Goal: Task Accomplishment & Management: Manage account settings

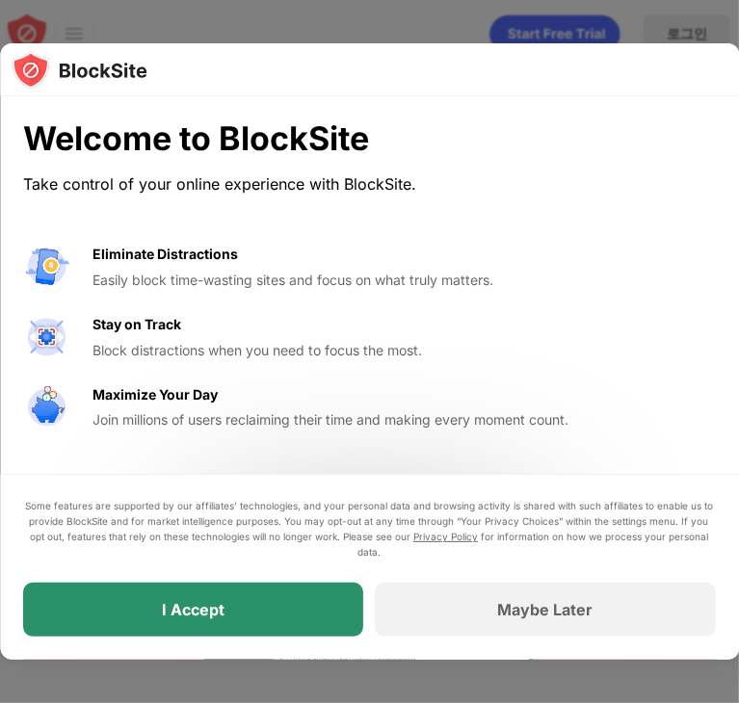
click at [171, 613] on div "I Accept" at bounding box center [193, 609] width 63 height 19
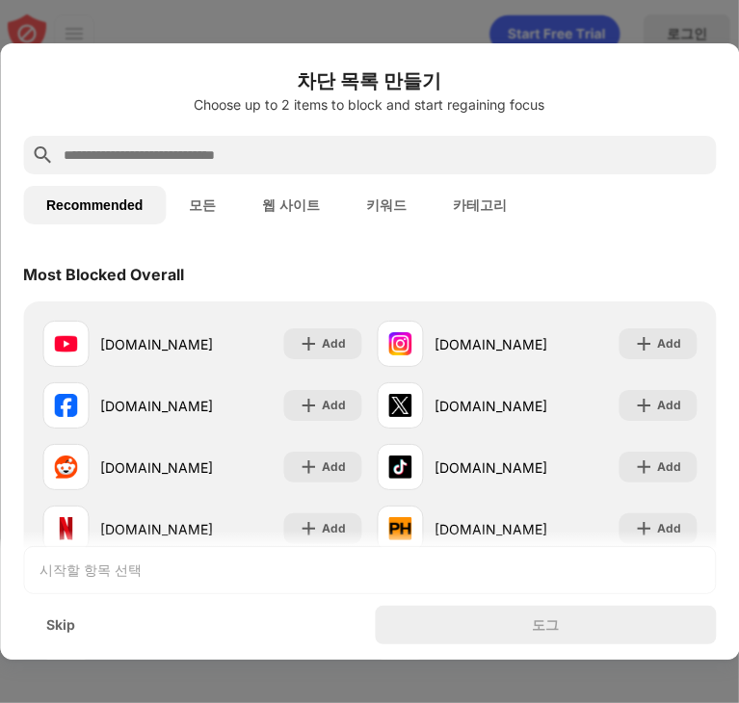
click at [231, 152] on input "text" at bounding box center [385, 155] width 647 height 23
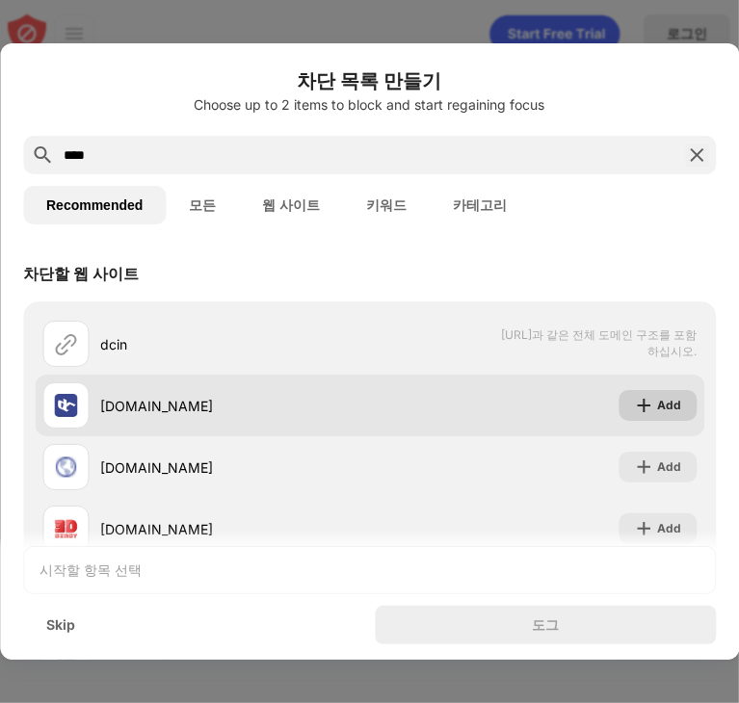
type input "****"
click at [644, 394] on div "Add" at bounding box center [658, 405] width 78 height 31
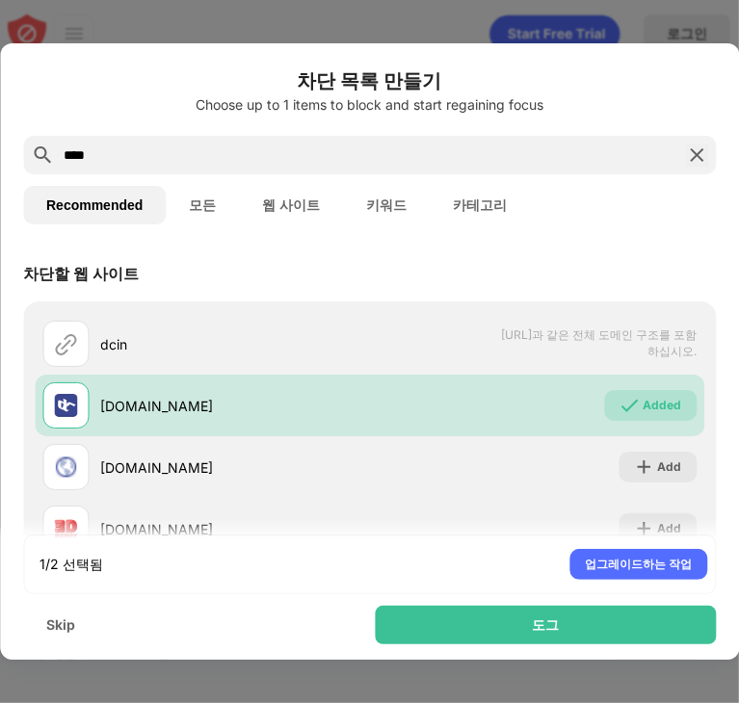
click at [177, 194] on button "모든" at bounding box center [202, 205] width 73 height 39
click at [199, 197] on button "모든" at bounding box center [202, 205] width 73 height 39
click at [108, 212] on button "Recommended" at bounding box center [94, 205] width 143 height 39
click at [701, 143] on div "****" at bounding box center [369, 155] width 693 height 39
click at [693, 145] on img at bounding box center [696, 155] width 23 height 23
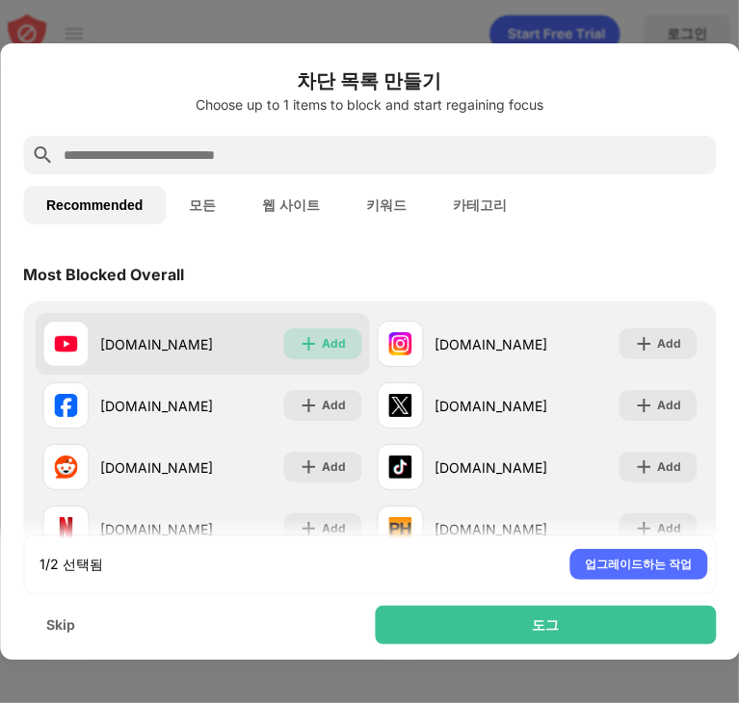
click at [326, 341] on div "Add" at bounding box center [335, 343] width 24 height 19
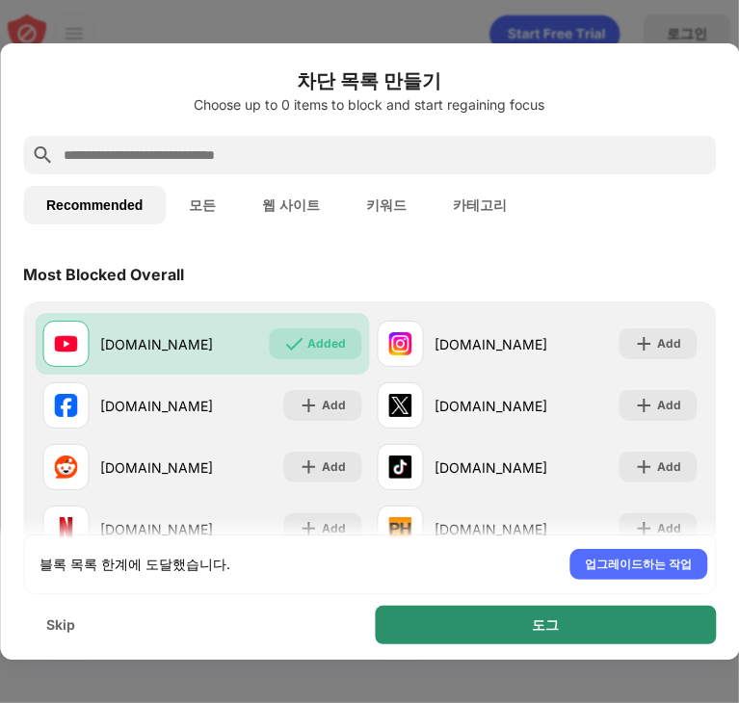
click at [627, 633] on div "도그" at bounding box center [546, 625] width 341 height 39
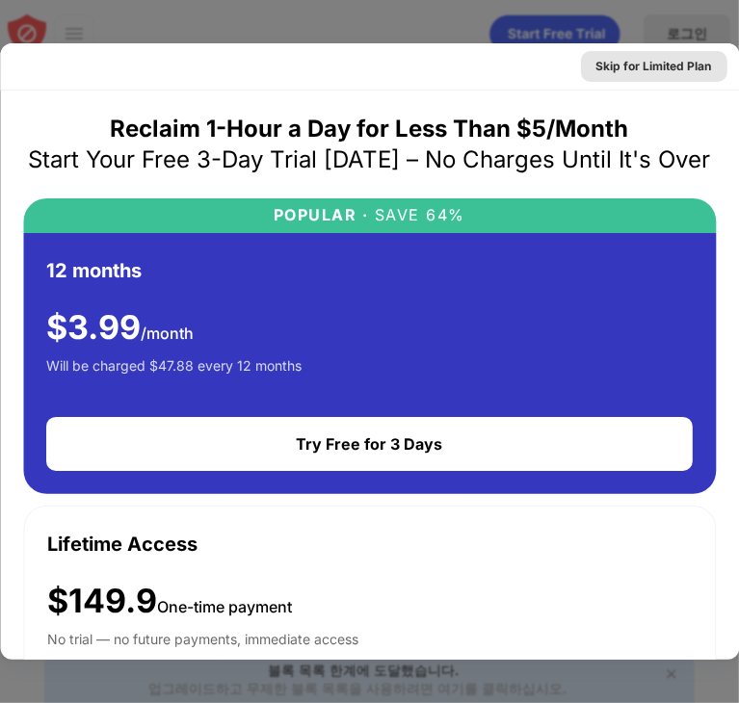
click at [646, 59] on div "Skip for Limited Plan" at bounding box center [655, 66] width 116 height 19
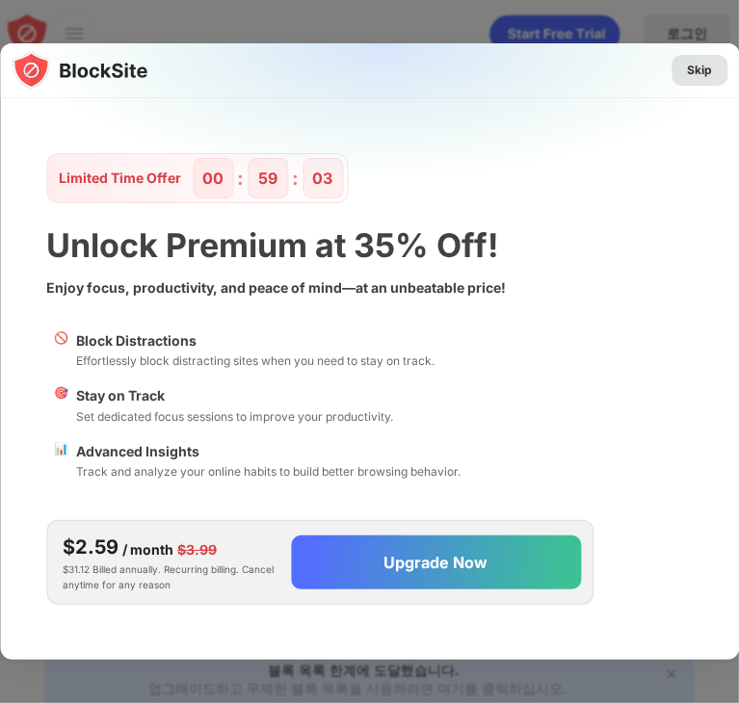
click at [717, 66] on div "Skip" at bounding box center [700, 70] width 56 height 31
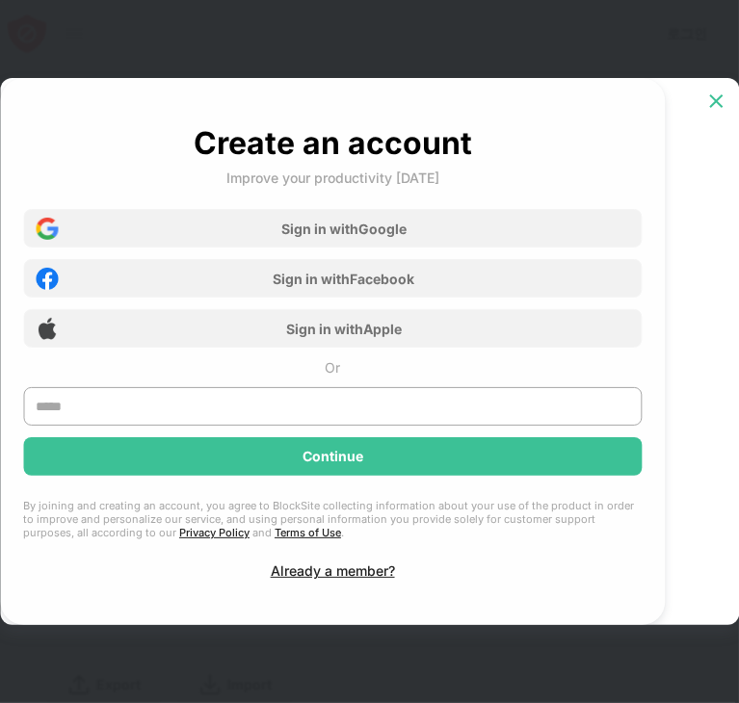
click at [716, 108] on img at bounding box center [715, 101] width 19 height 19
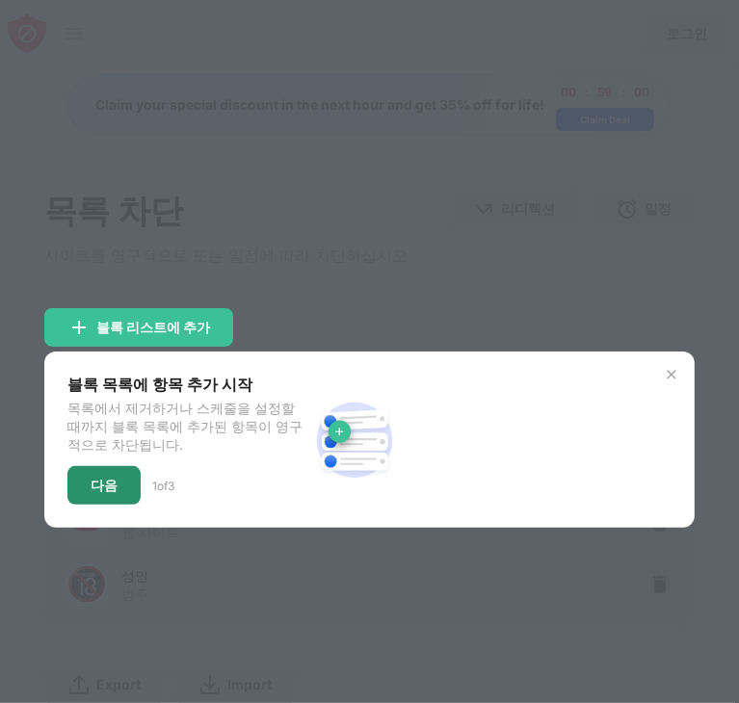
click at [93, 488] on div "다음" at bounding box center [104, 485] width 27 height 15
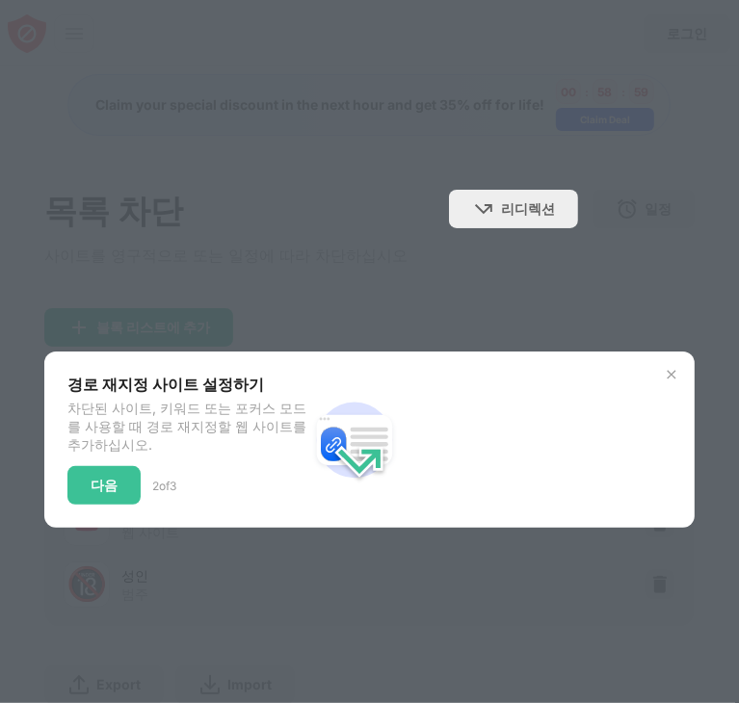
click at [93, 488] on div "다음" at bounding box center [104, 485] width 27 height 15
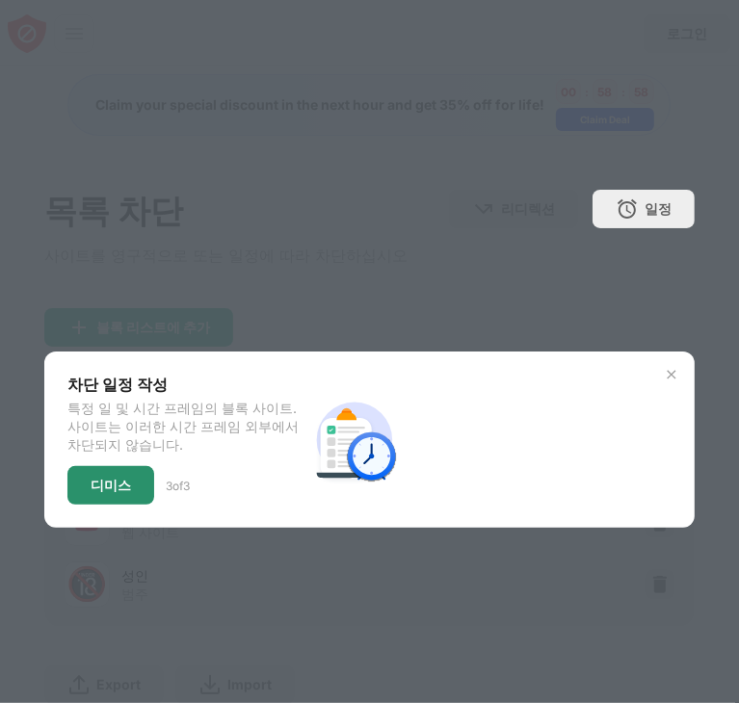
click at [95, 483] on div "디미스" at bounding box center [111, 485] width 40 height 15
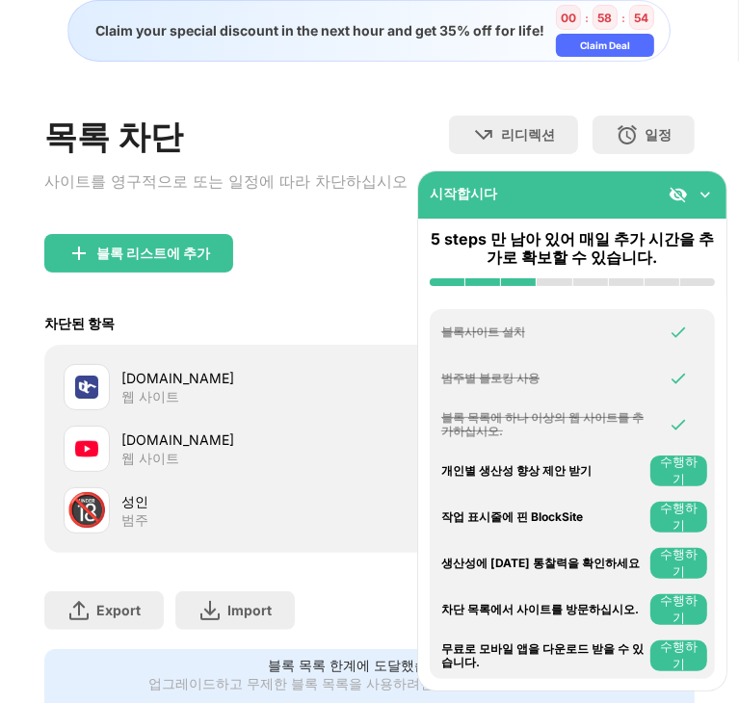
scroll to position [76, 0]
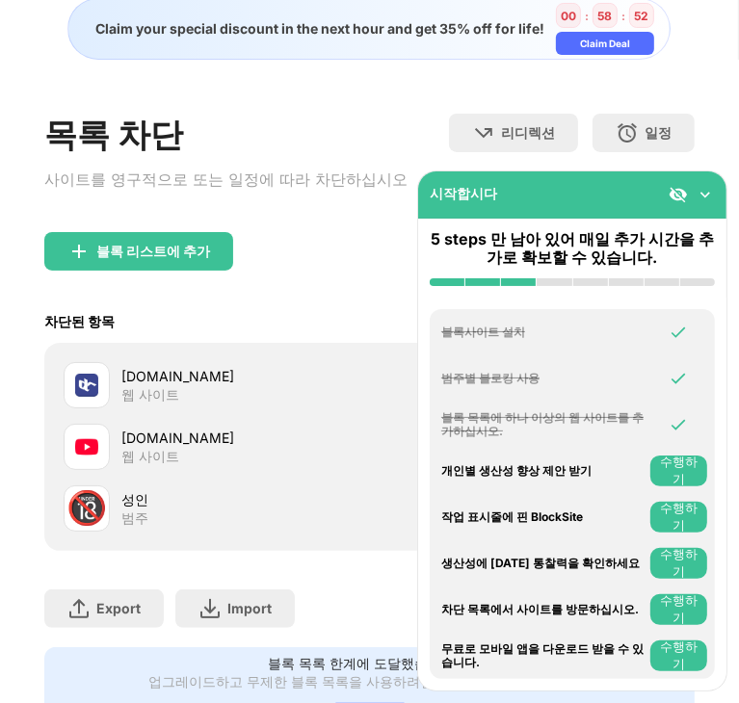
click at [671, 610] on button "수행하기" at bounding box center [678, 610] width 57 height 31
click at [683, 560] on button "수행하기" at bounding box center [678, 563] width 57 height 31
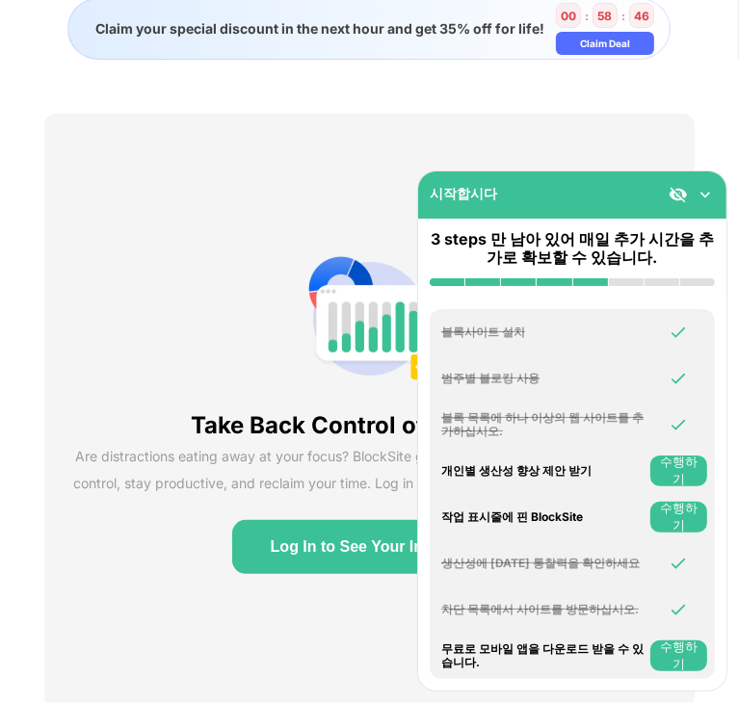
click at [675, 507] on button "수행하기" at bounding box center [678, 517] width 57 height 31
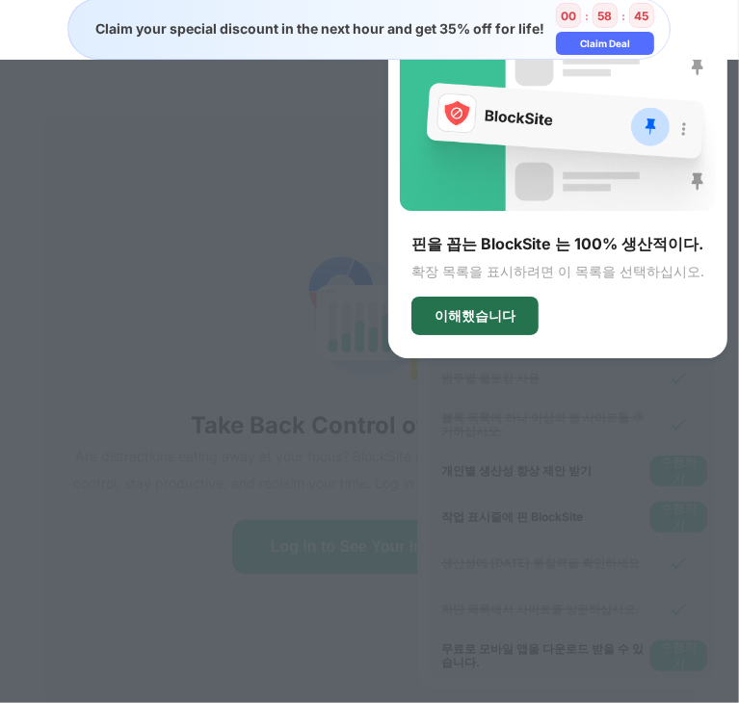
click at [516, 317] on div "이해했습니다" at bounding box center [475, 315] width 81 height 15
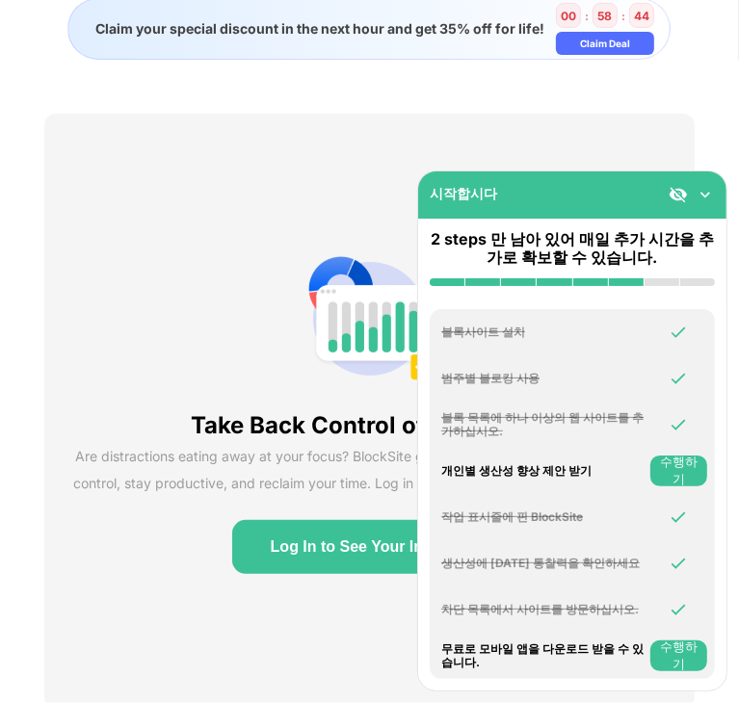
click at [680, 480] on button "수행하기" at bounding box center [678, 471] width 57 height 31
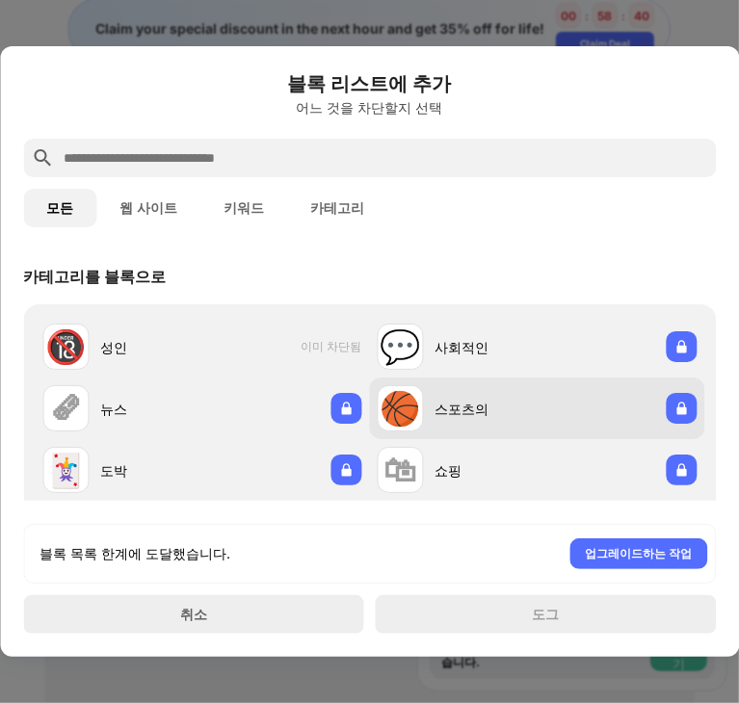
drag, startPoint x: 366, startPoint y: 549, endPoint x: 654, endPoint y: 416, distance: 317.3
click at [649, 465] on div "블록 리스트에 추가 어느 것을 차단할지 선택 모든 웹 사이트 키워드 카테고리 카테고리를 블록으로 🔞 성인 이미 차단됨 💬 사회적인 🗞 뉴스 🏀…" at bounding box center [369, 351] width 693 height 565
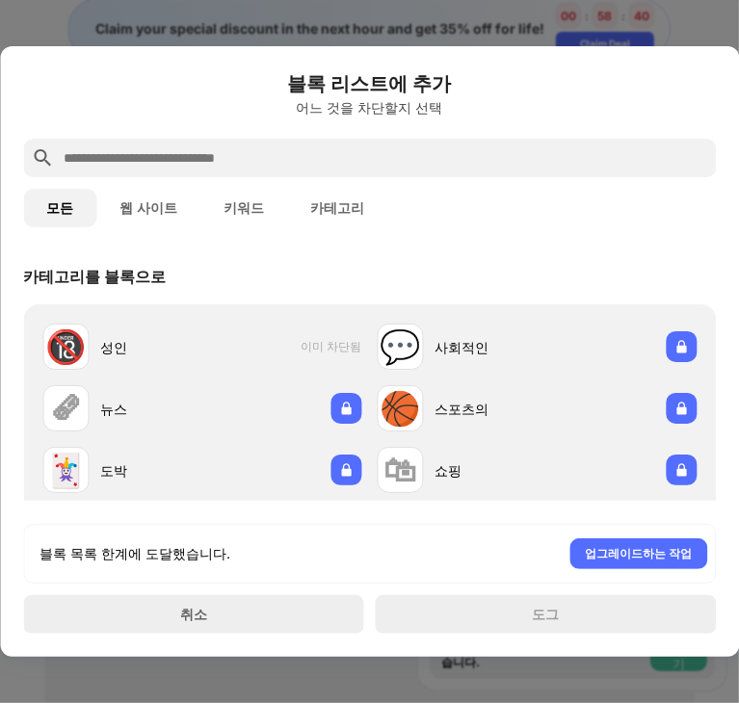
drag, startPoint x: 620, startPoint y: 272, endPoint x: 582, endPoint y: 209, distance: 73.0
click at [601, 184] on div "블록 리스트에 추가 어느 것을 차단할지 선택 모든 웹 사이트 키워드 카테고리 카테고리를 블록으로 🔞 성인 이미 차단됨 💬 사회적인 🗞 뉴스 🏀…" at bounding box center [369, 351] width 693 height 565
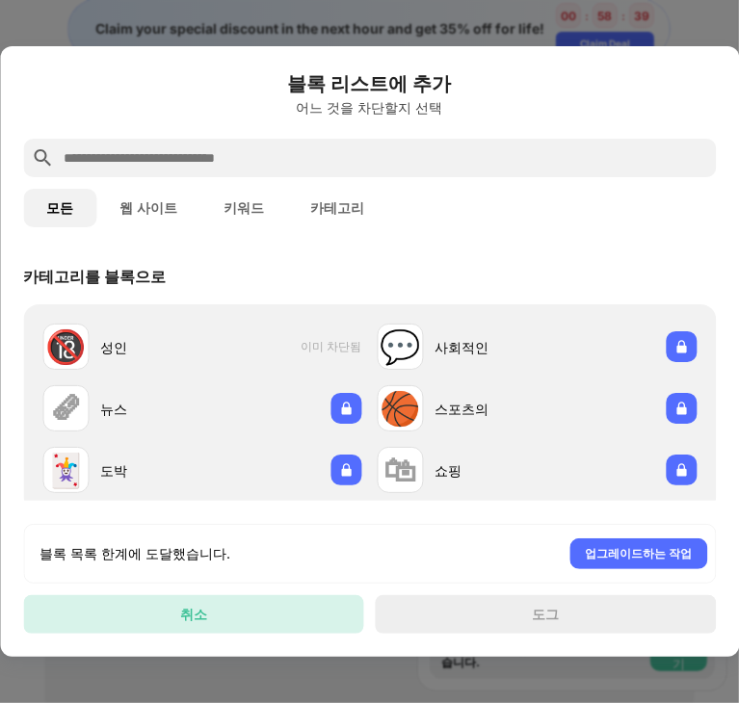
click at [242, 625] on div "취소" at bounding box center [193, 615] width 341 height 39
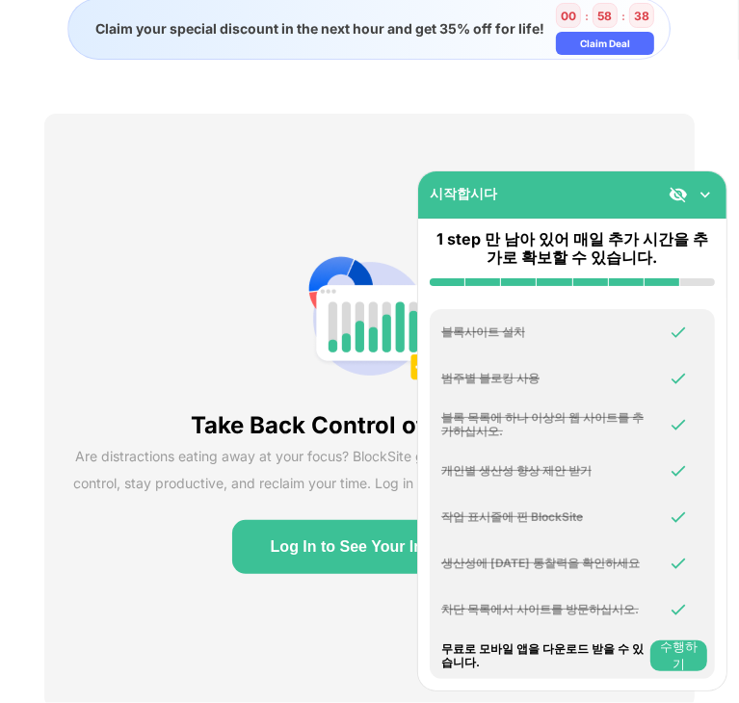
click at [696, 663] on button "수행하기" at bounding box center [678, 656] width 57 height 31
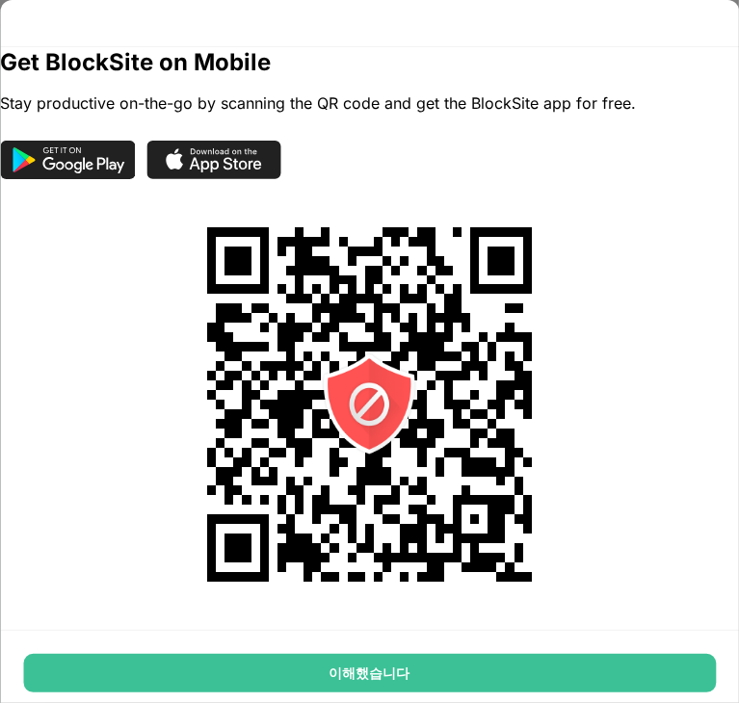
click at [586, 678] on div "이해했습니다" at bounding box center [369, 673] width 693 height 39
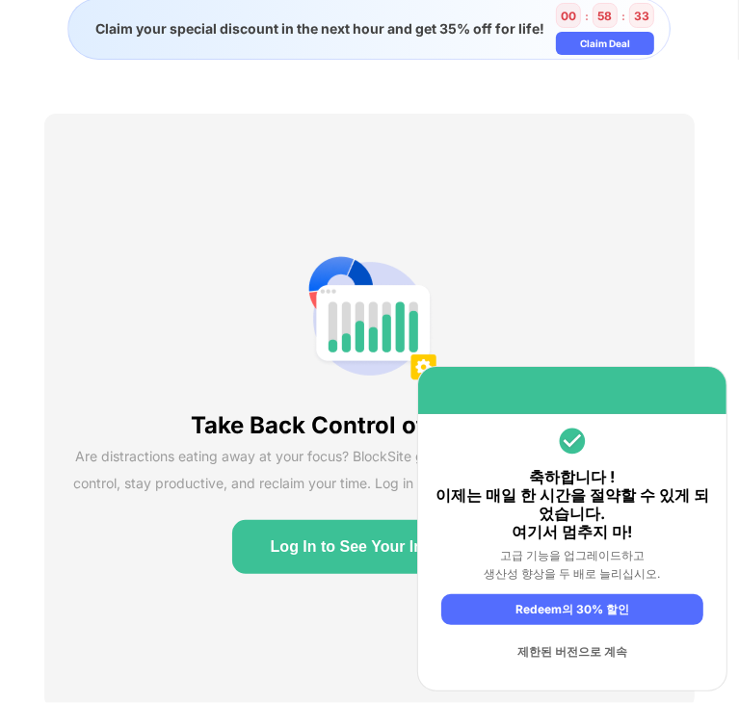
click at [575, 659] on div "제한된 버전으로 계속" at bounding box center [572, 652] width 262 height 31
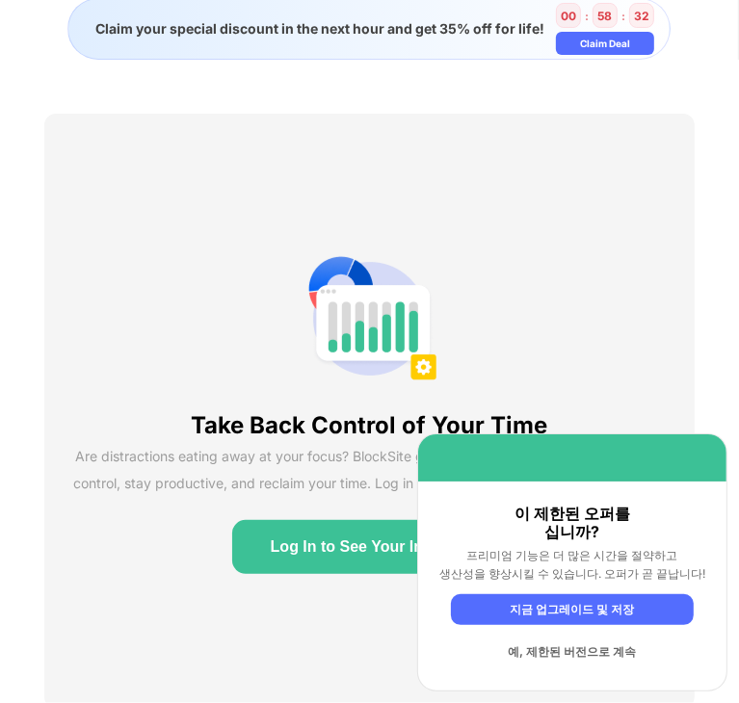
click at [575, 659] on div "예, 제한된 버전으로 계속" at bounding box center [572, 652] width 243 height 31
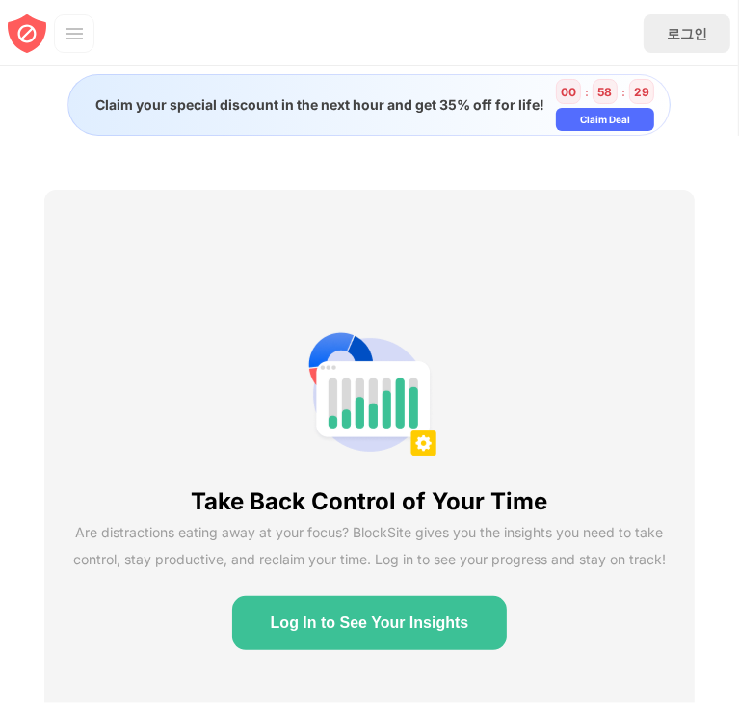
click at [9, 26] on img at bounding box center [27, 33] width 39 height 39
click at [31, 41] on img at bounding box center [27, 33] width 39 height 39
click at [70, 27] on img at bounding box center [73, 33] width 19 height 19
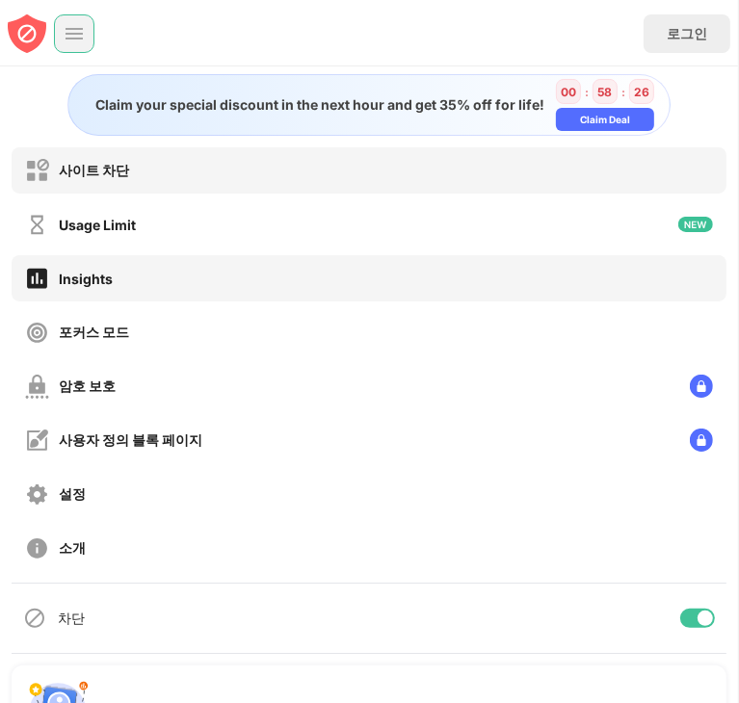
click at [69, 171] on div "사이트 차단" at bounding box center [94, 171] width 70 height 18
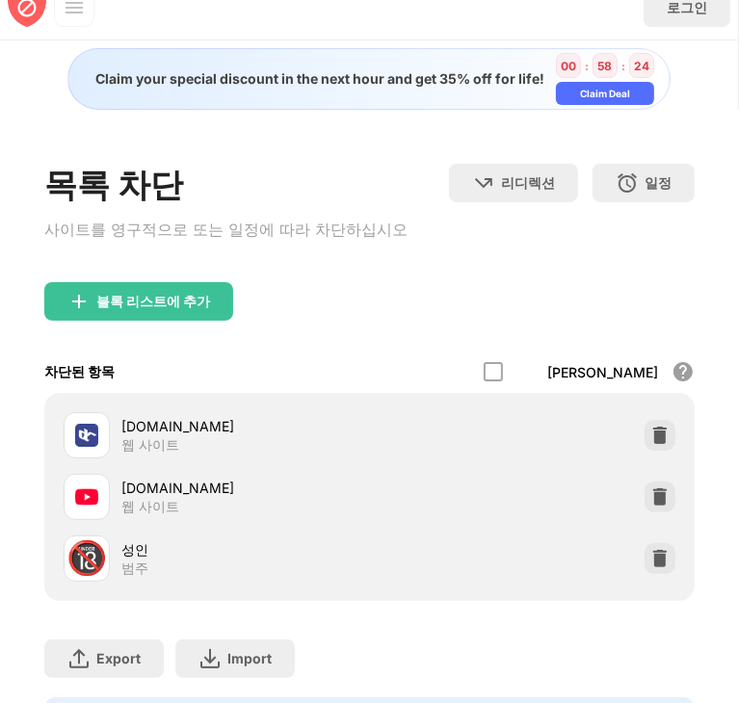
scroll to position [33, 0]
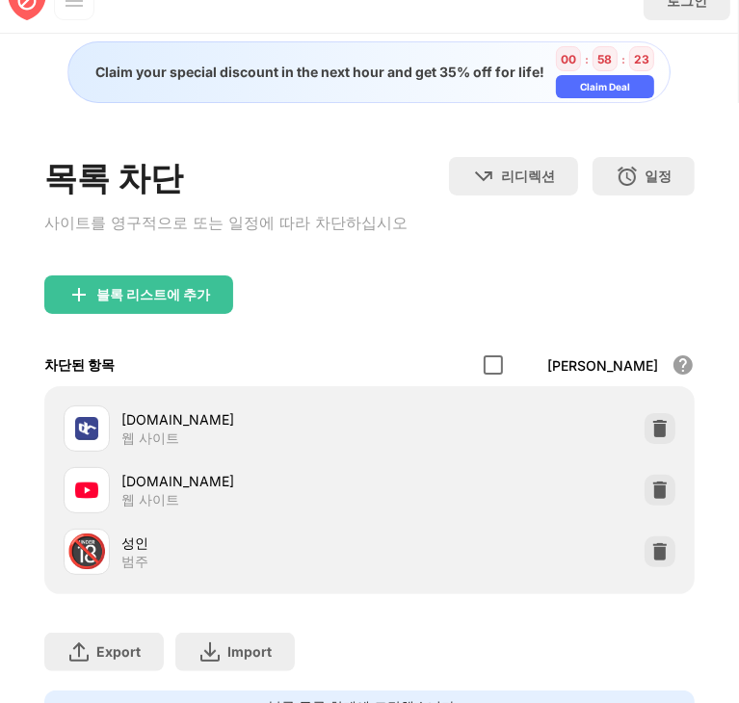
click at [503, 364] on div at bounding box center [493, 365] width 19 height 19
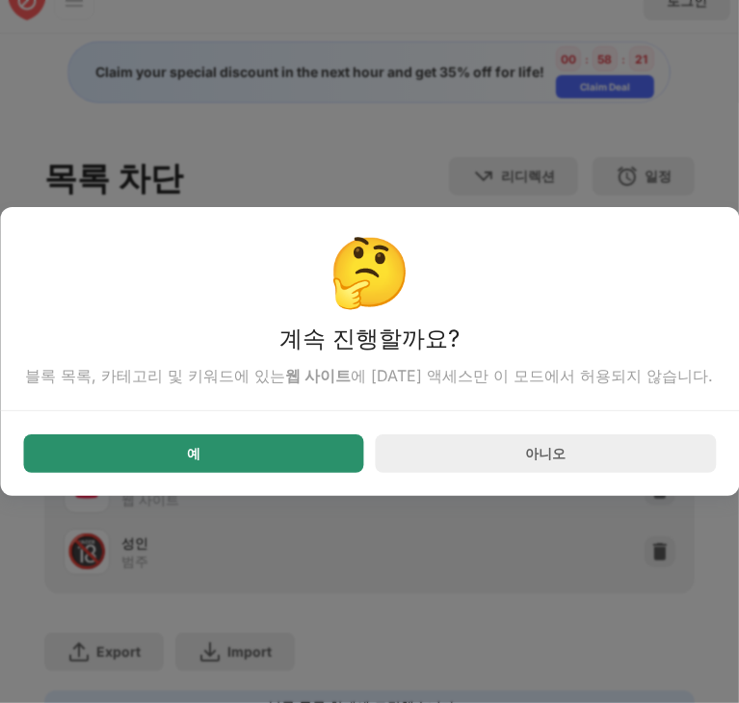
click at [328, 459] on div "예" at bounding box center [193, 454] width 341 height 39
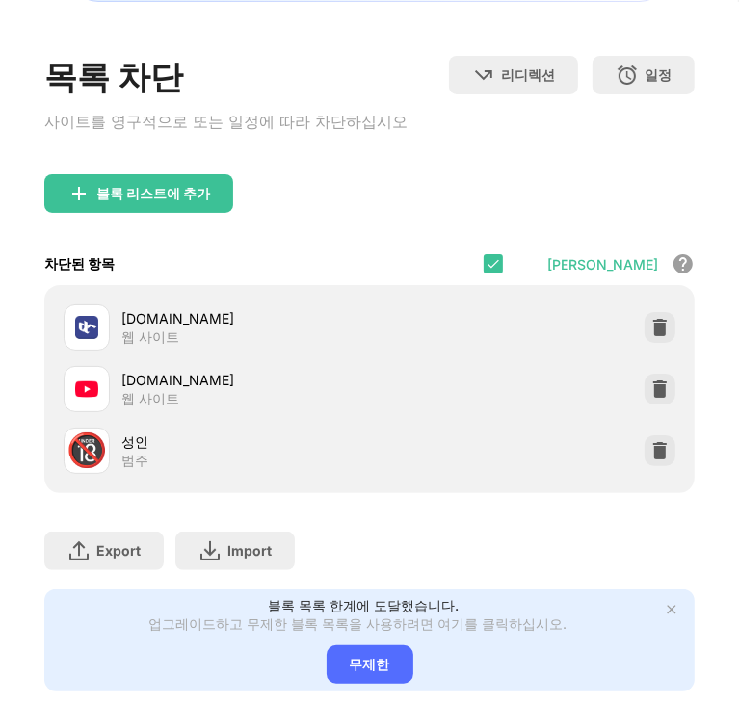
scroll to position [143, 0]
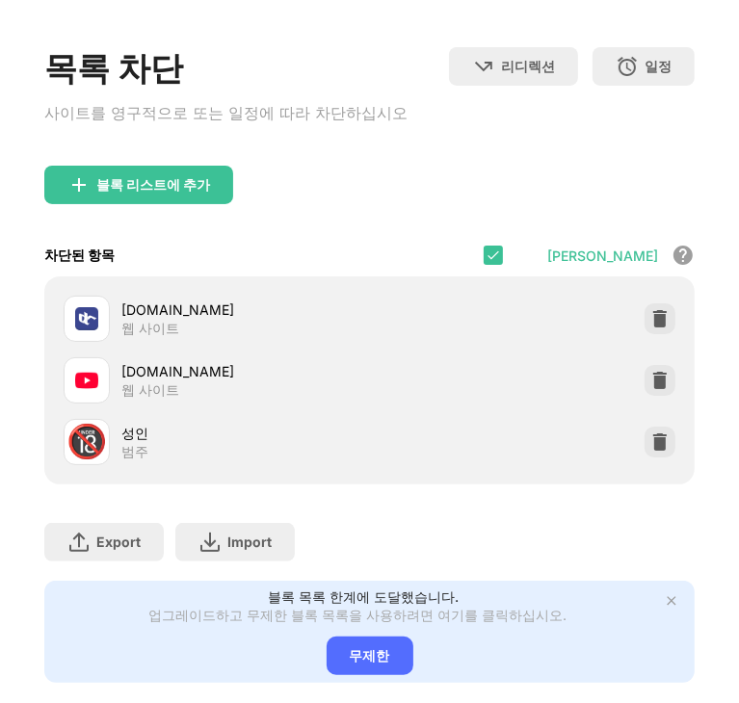
click at [600, 254] on div "허용 모드" at bounding box center [602, 256] width 111 height 16
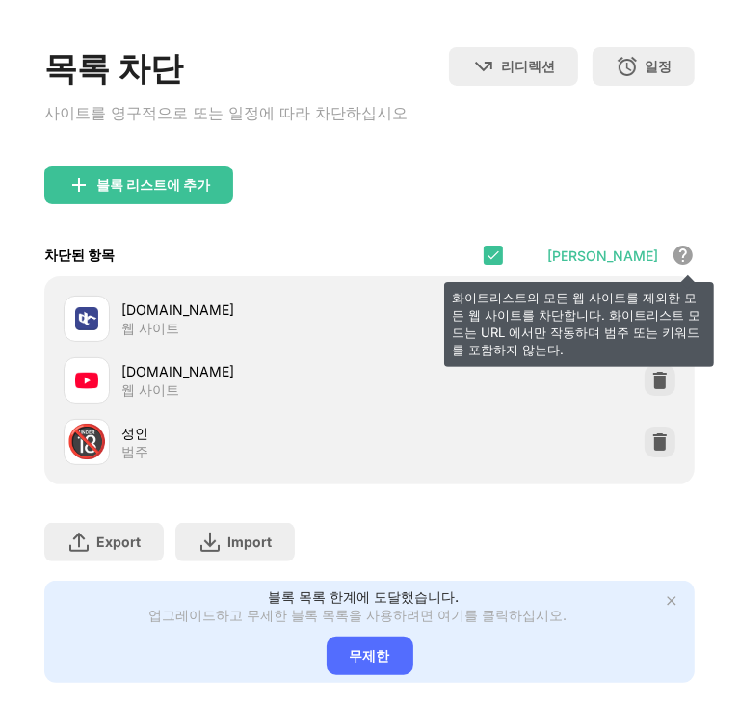
click at [672, 252] on div "화이트리스트의 모든 웹 사이트를 제외한 모든 웹 사이트를 차단합니다. 화이트리스트 모드는 URL 에서만 작동하며 범주 또는 키워드를 포함하지 …" at bounding box center [683, 255] width 23 height 23
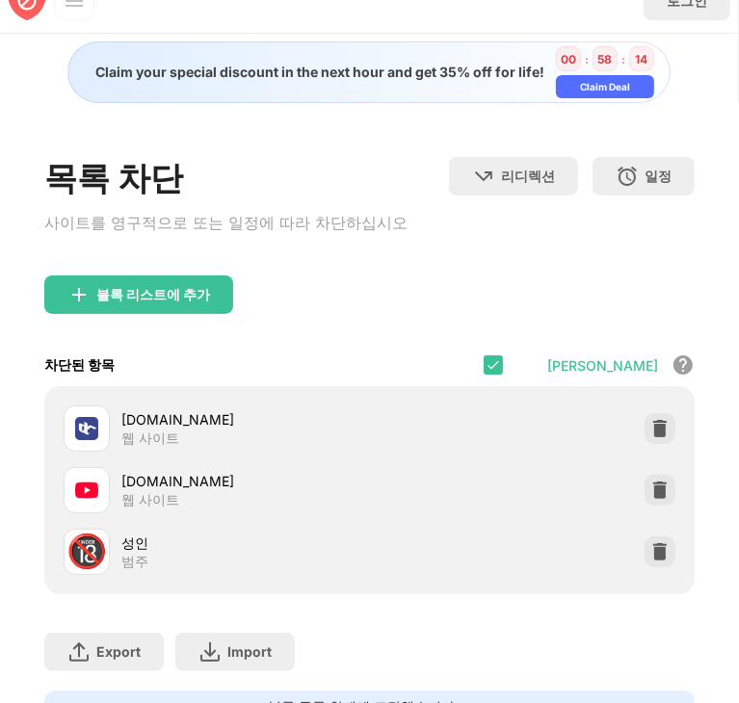
scroll to position [0, 0]
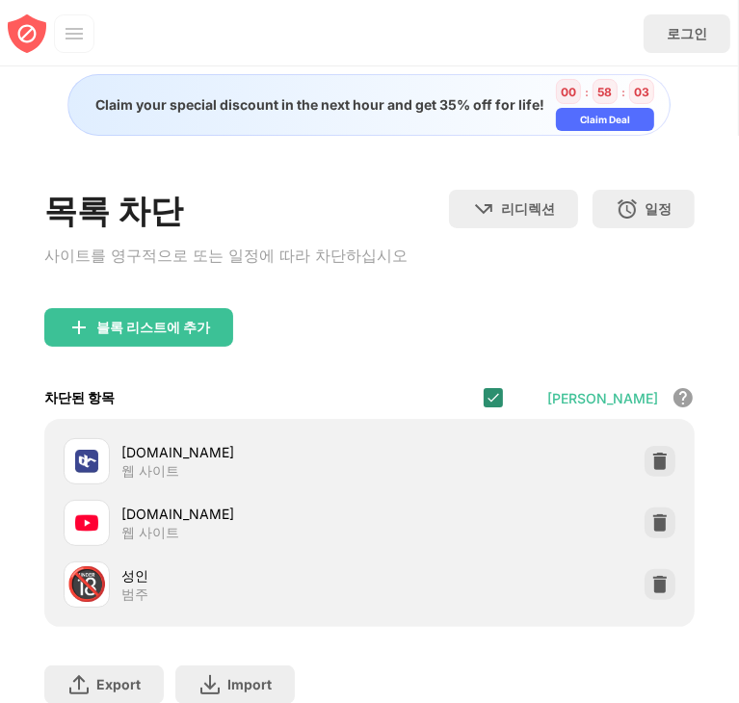
click at [501, 400] on img at bounding box center [493, 397] width 15 height 15
